Goal: Task Accomplishment & Management: Manage account settings

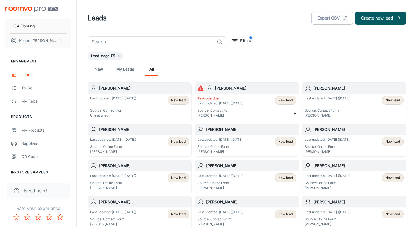
click at [291, 58] on div "Lead stage (7)" at bounding box center [247, 56] width 319 height 9
click at [207, 100] on p "Task overdue" at bounding box center [221, 98] width 46 height 5
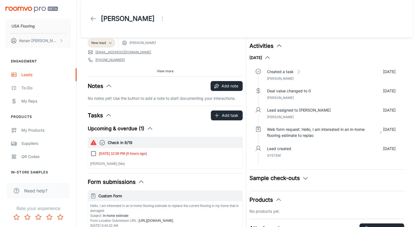
scroll to position [27, 0]
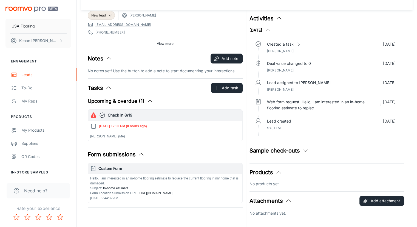
click at [95, 126] on input "[DATE] 12:00 PM (0 hours ago)" at bounding box center [93, 126] width 7 height 7
checkbox input "true"
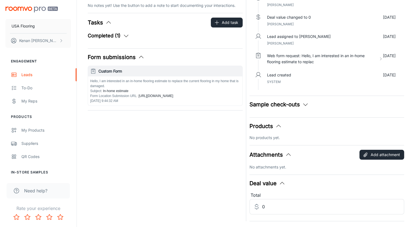
scroll to position [0, 0]
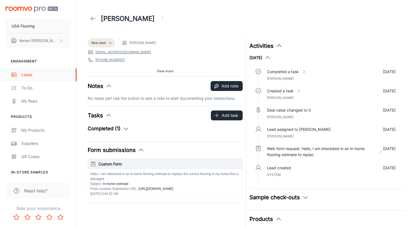
click at [27, 74] on div "Leads" at bounding box center [46, 75] width 50 height 6
